Goal: Task Accomplishment & Management: Manage account settings

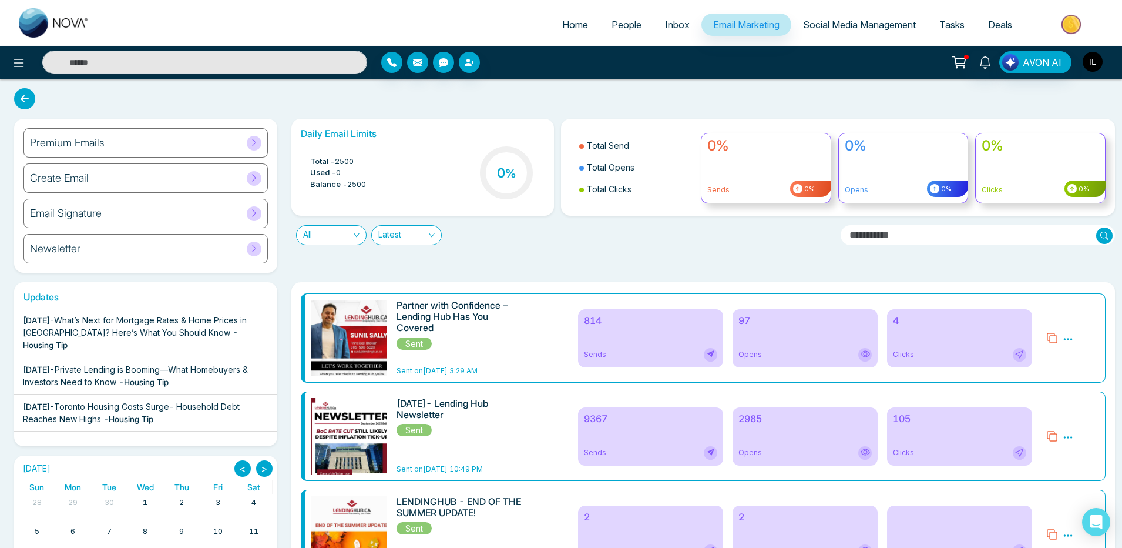
click at [1097, 63] on img "button" at bounding box center [1093, 62] width 20 height 20
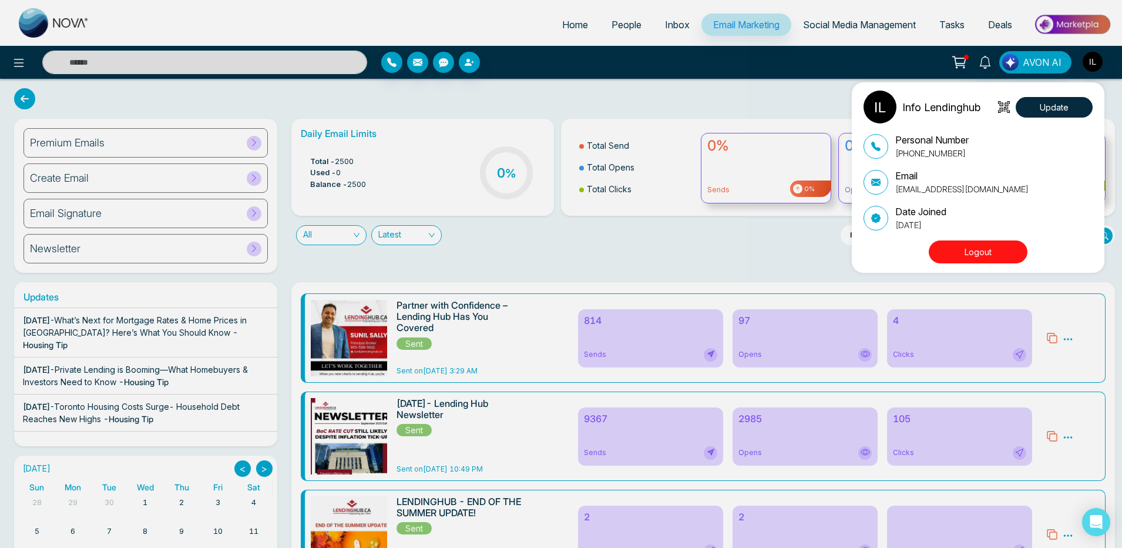
click at [975, 257] on button "Logout" at bounding box center [978, 251] width 99 height 23
